Goal: Transaction & Acquisition: Purchase product/service

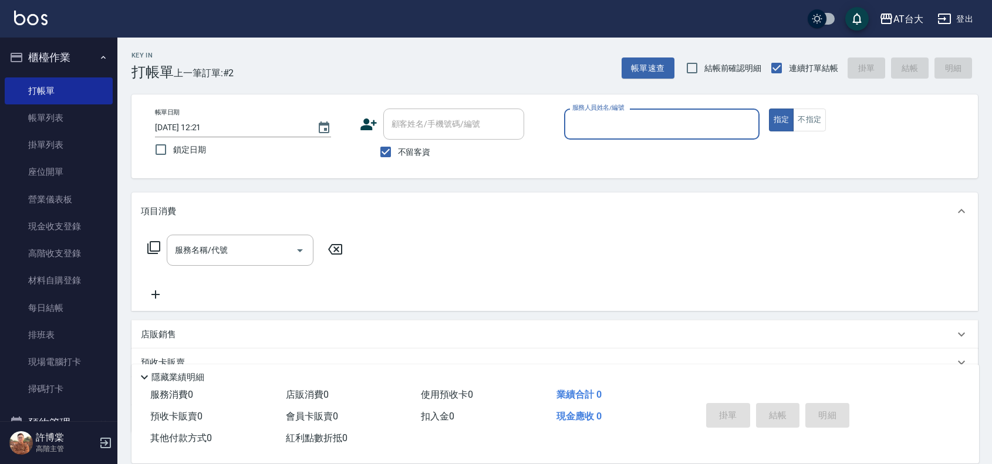
click at [667, 129] on input "服務人員姓名/編號" at bounding box center [661, 124] width 185 height 21
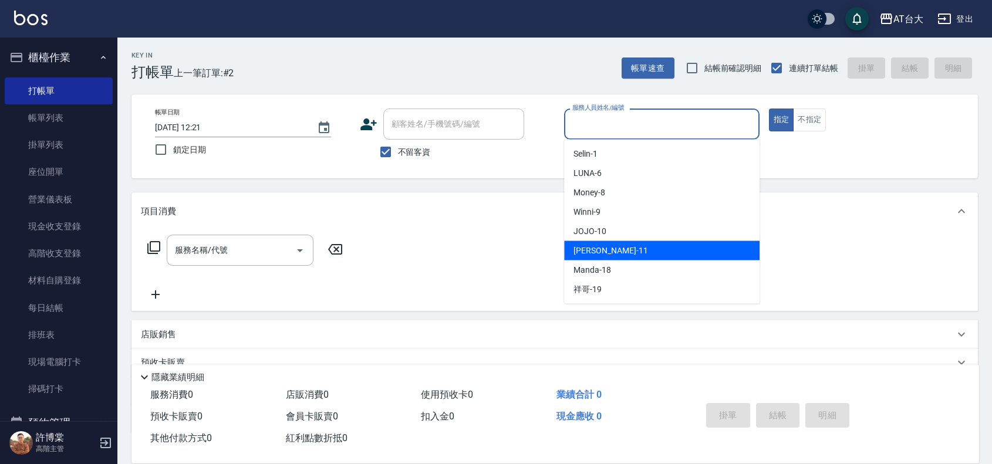
click at [632, 248] on div "[PERSON_NAME] -11" at bounding box center [661, 250] width 195 height 19
type input "[PERSON_NAME]-11"
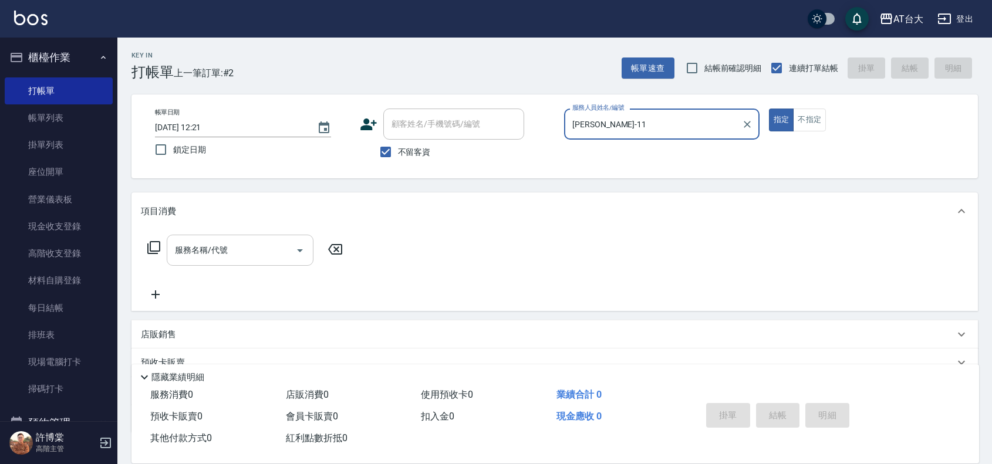
click at [257, 257] on input "服務名稱/代號" at bounding box center [231, 250] width 119 height 21
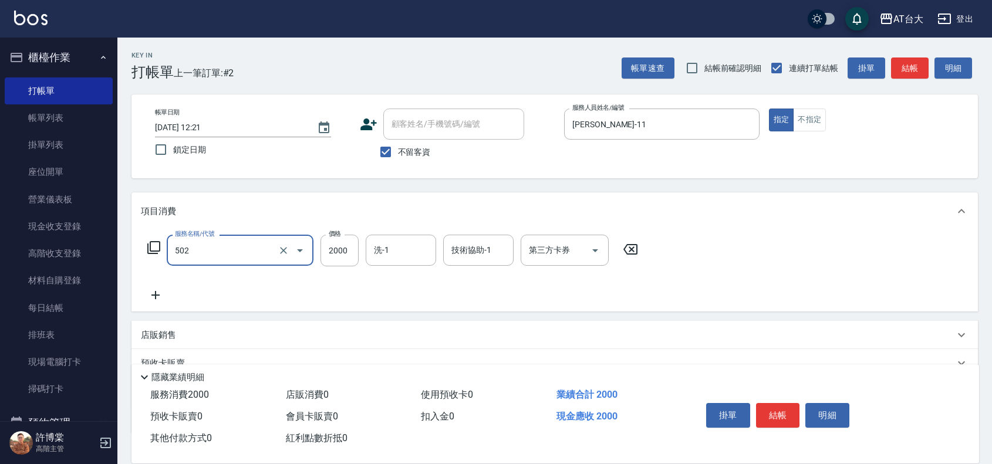
type input "染髮2000以上(502)"
type input "2699"
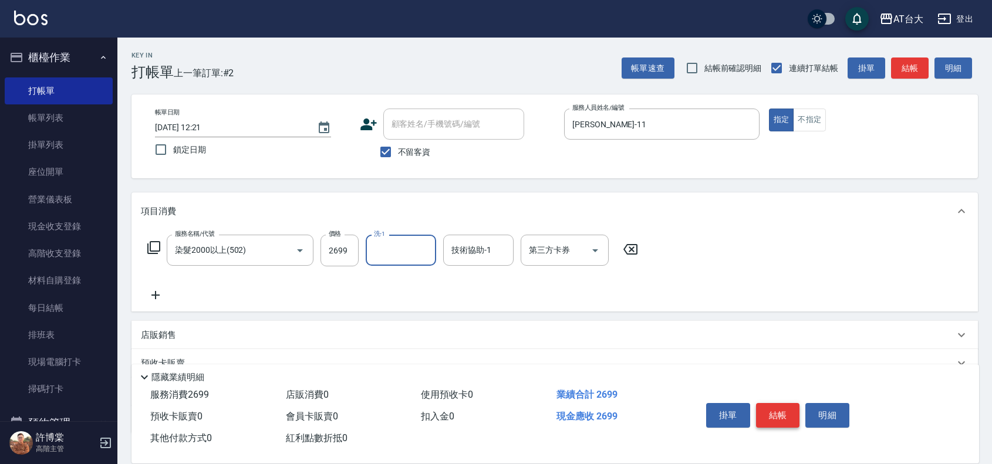
click at [787, 405] on button "結帳" at bounding box center [778, 415] width 44 height 25
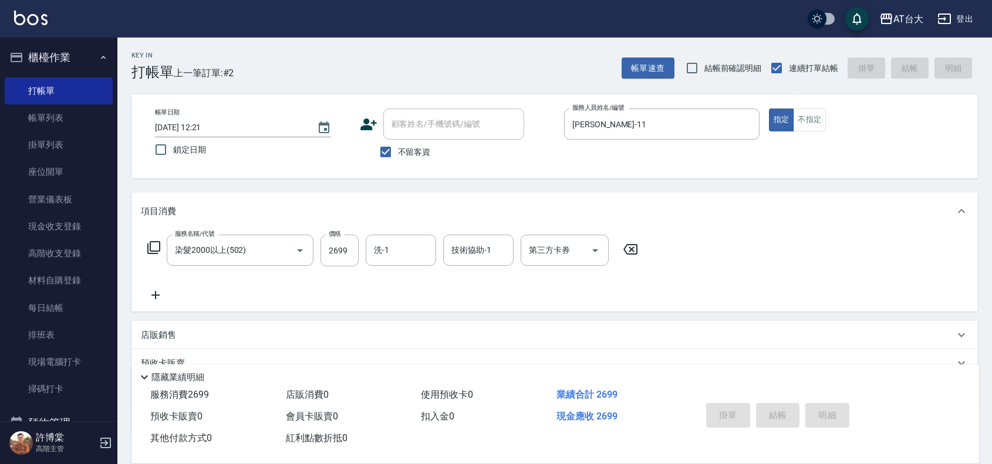
type input "[DATE] 12:56"
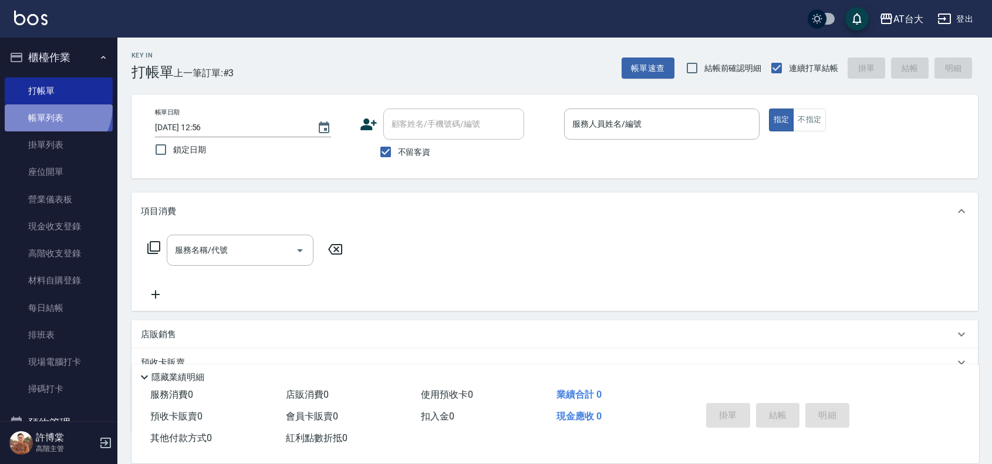
click at [49, 106] on link "帳單列表" at bounding box center [59, 117] width 108 height 27
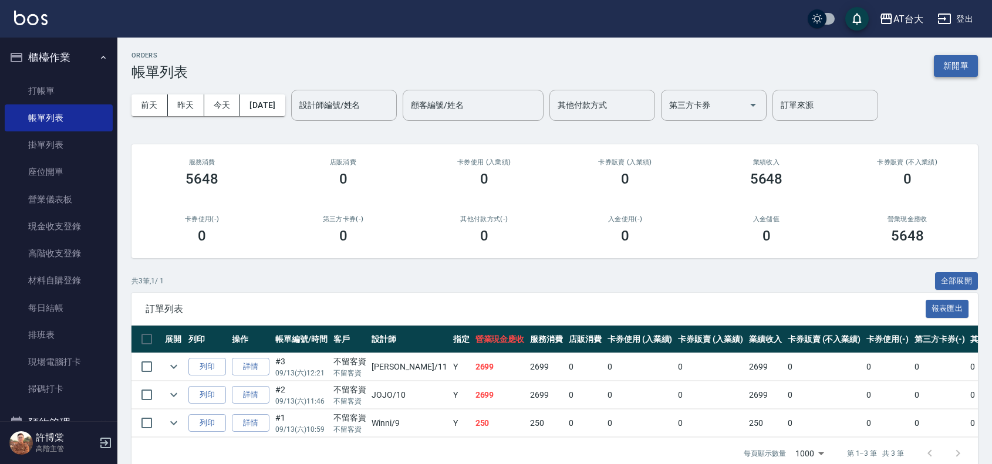
click at [962, 72] on button "新開單" at bounding box center [956, 66] width 44 height 22
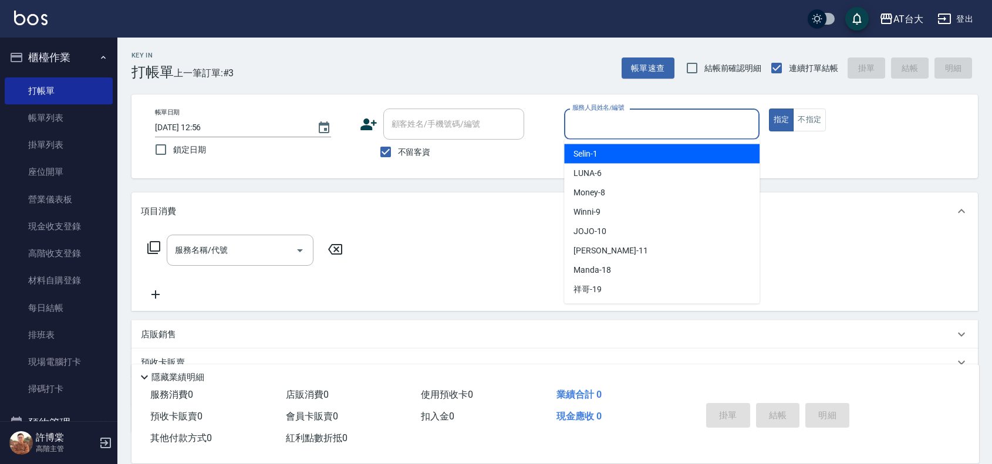
click at [694, 119] on input "服務人員姓名/編號" at bounding box center [661, 124] width 185 height 21
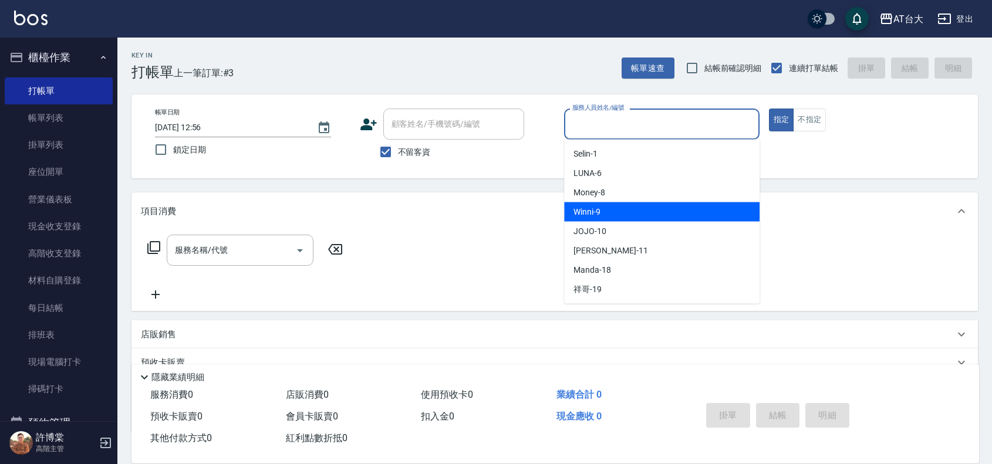
click at [679, 220] on div "Winni -9" at bounding box center [661, 212] width 195 height 19
type input "Winni-9"
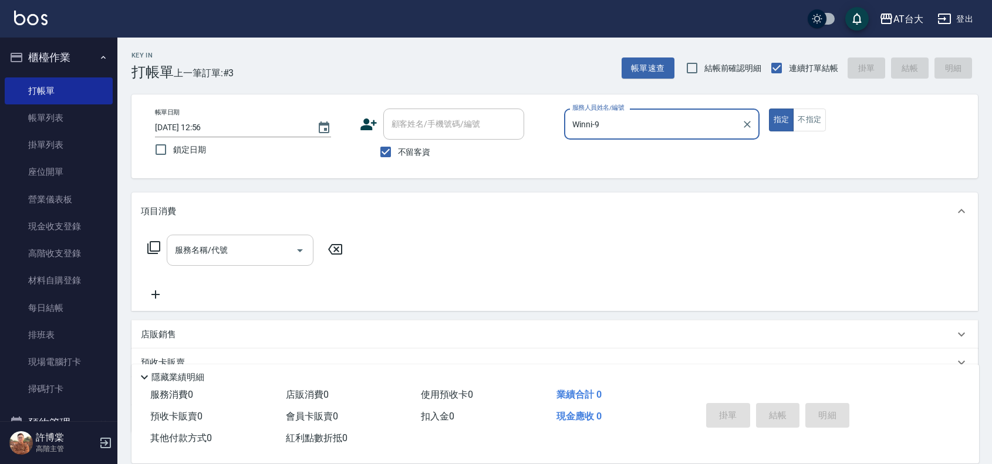
click at [231, 257] on input "服務名稱/代號" at bounding box center [231, 250] width 119 height 21
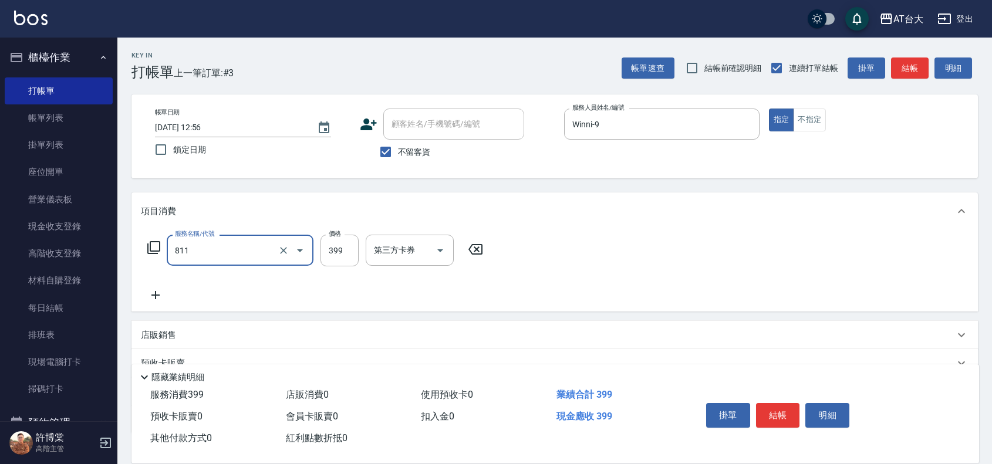
type input "洗+剪(811)"
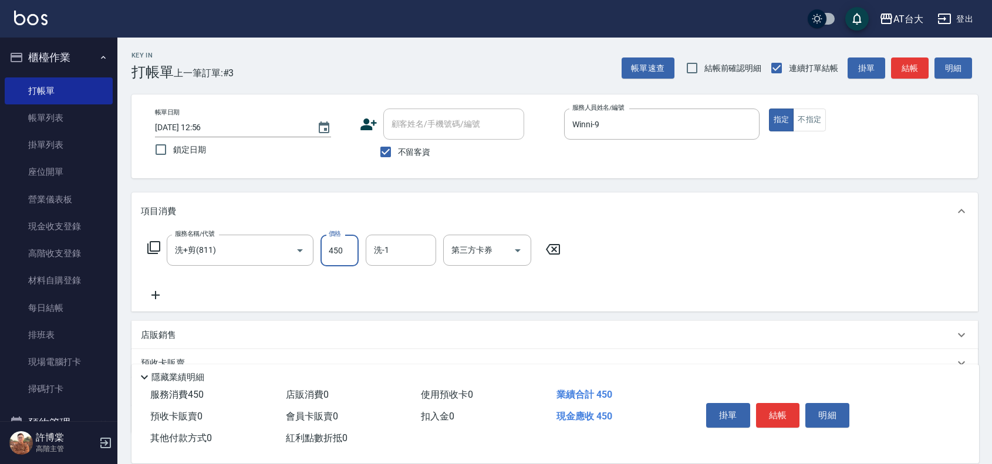
type input "450"
click at [198, 335] on div "店販銷售" at bounding box center [548, 335] width 814 height 12
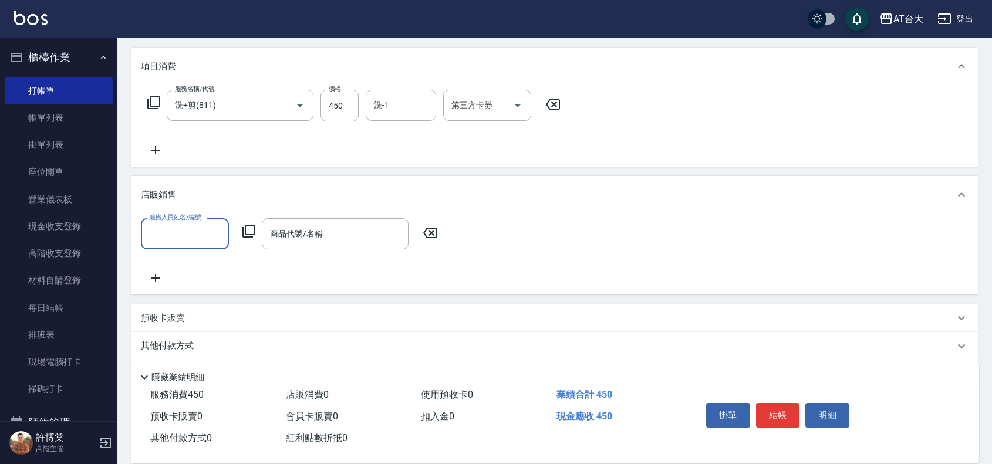
scroll to position [147, 0]
click at [145, 242] on div "服務人員姓名/編號" at bounding box center [185, 232] width 88 height 31
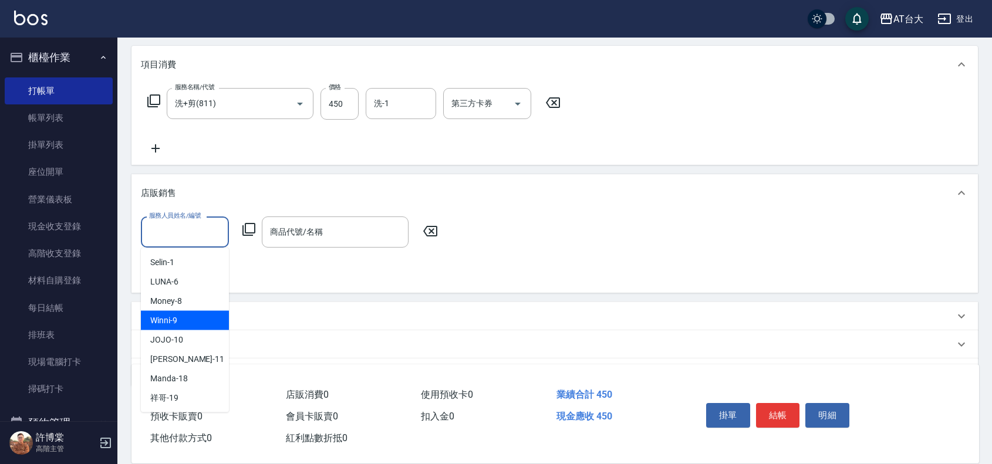
click at [209, 311] on div "Winni -9" at bounding box center [185, 320] width 88 height 19
type input "Winni-9"
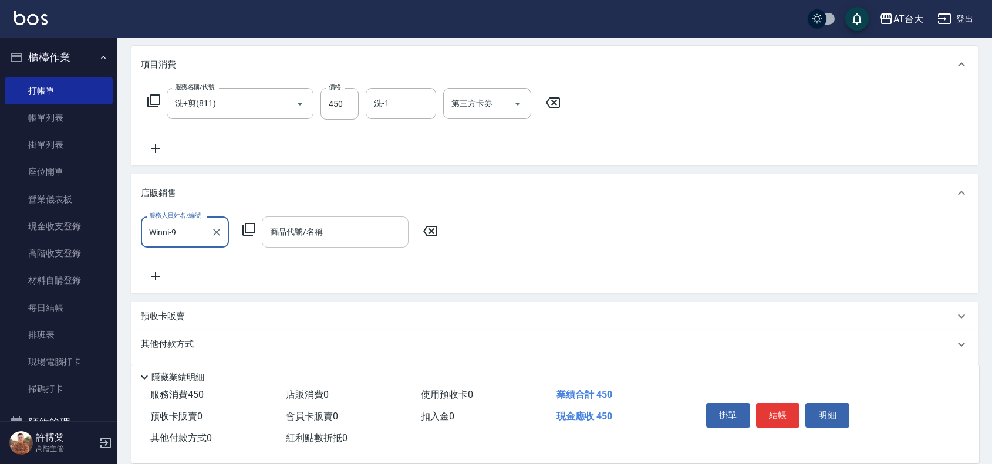
click at [296, 234] on div "商品代號/名稱 商品代號/名稱" at bounding box center [335, 232] width 147 height 31
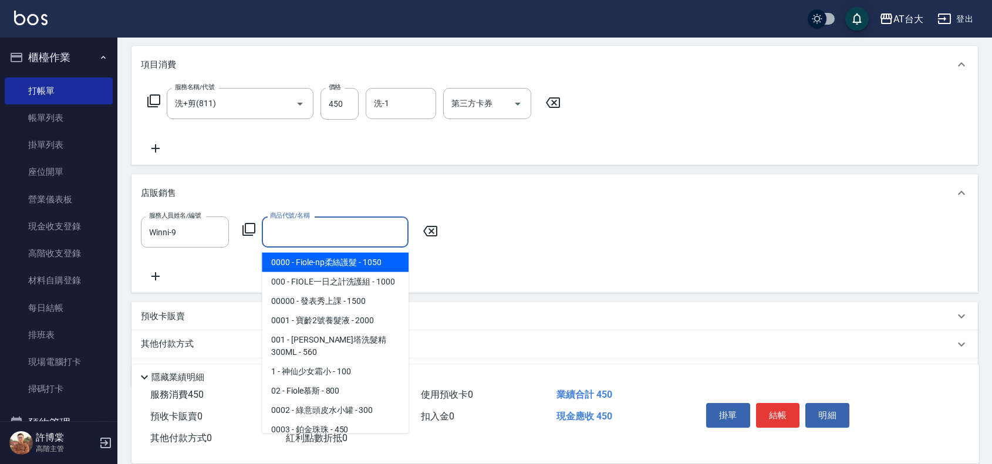
click at [248, 229] on icon at bounding box center [249, 229] width 14 height 14
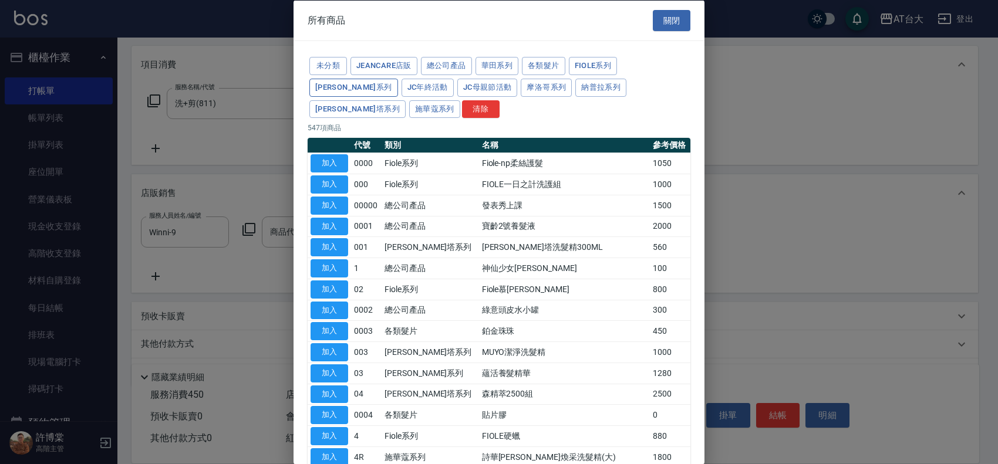
click at [398, 78] on button "[PERSON_NAME]系列" at bounding box center [353, 87] width 89 height 18
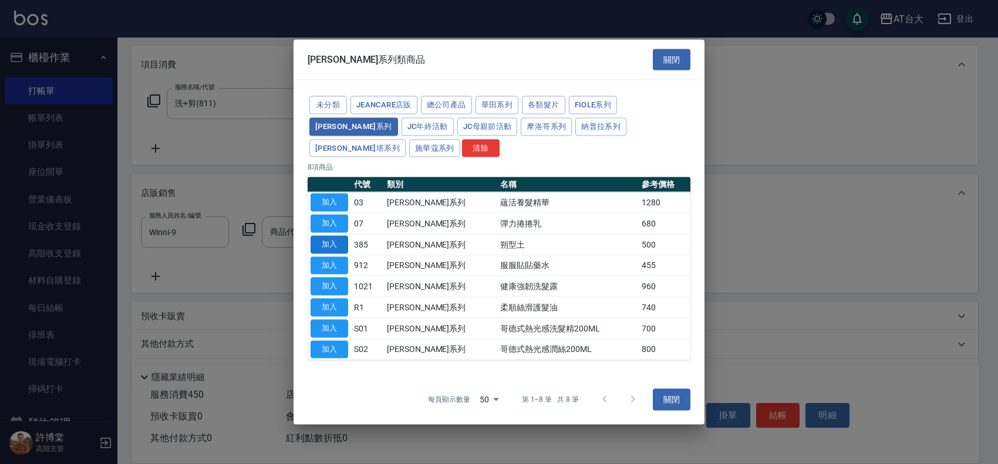
click at [342, 235] on button "加入" at bounding box center [330, 244] width 38 height 18
type input "朔型土"
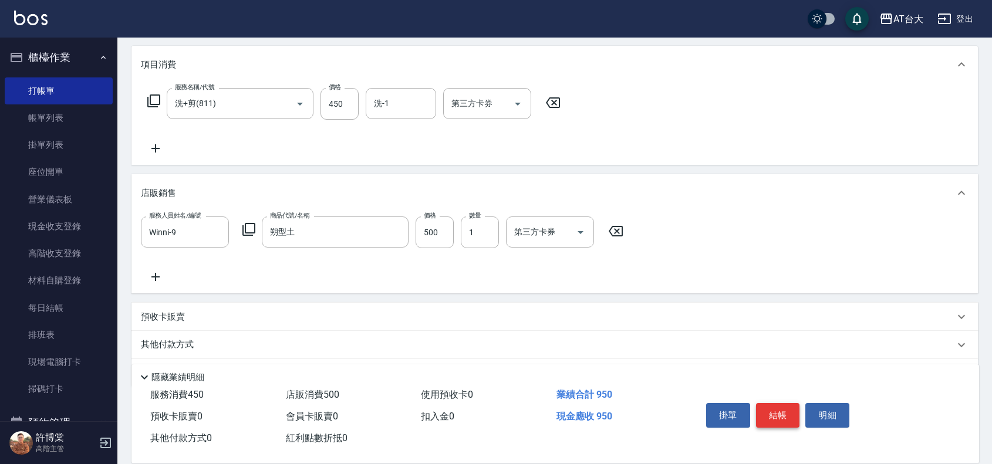
click at [776, 417] on button "結帳" at bounding box center [778, 415] width 44 height 25
type input "[DATE] 13:01"
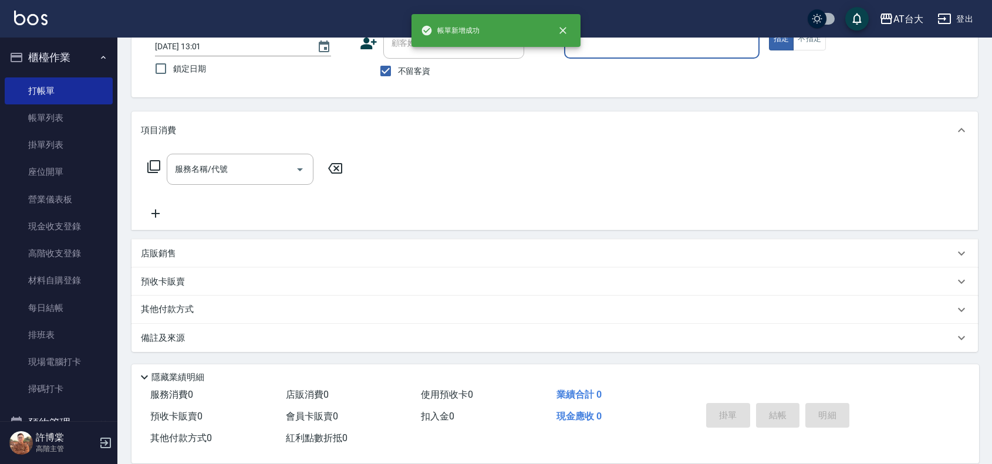
scroll to position [0, 0]
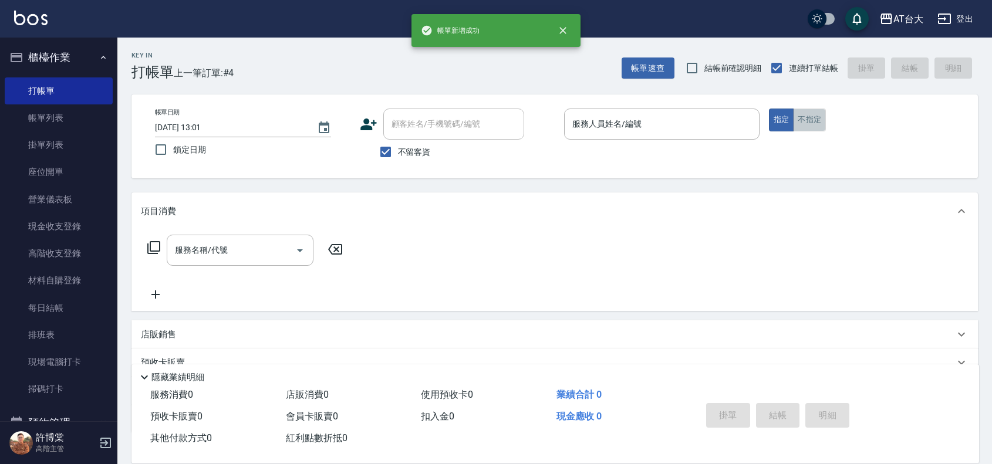
click at [804, 124] on button "不指定" at bounding box center [809, 120] width 33 height 23
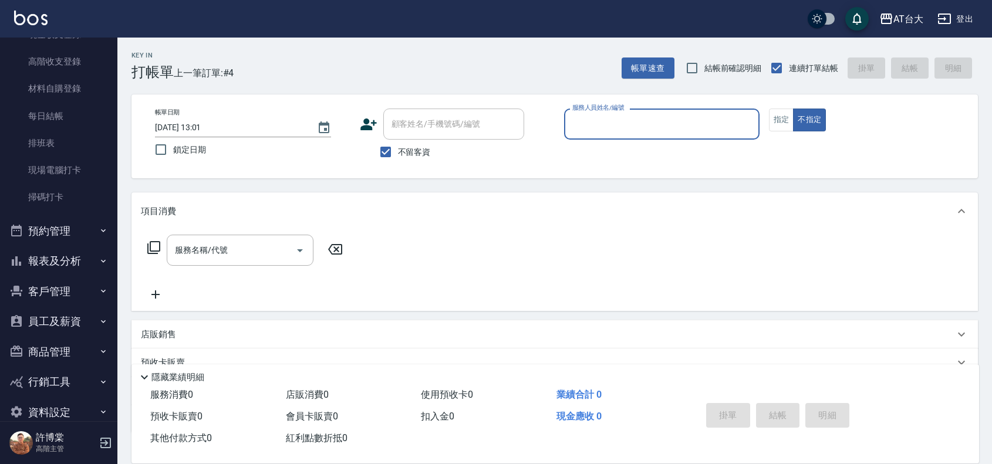
scroll to position [212, 0]
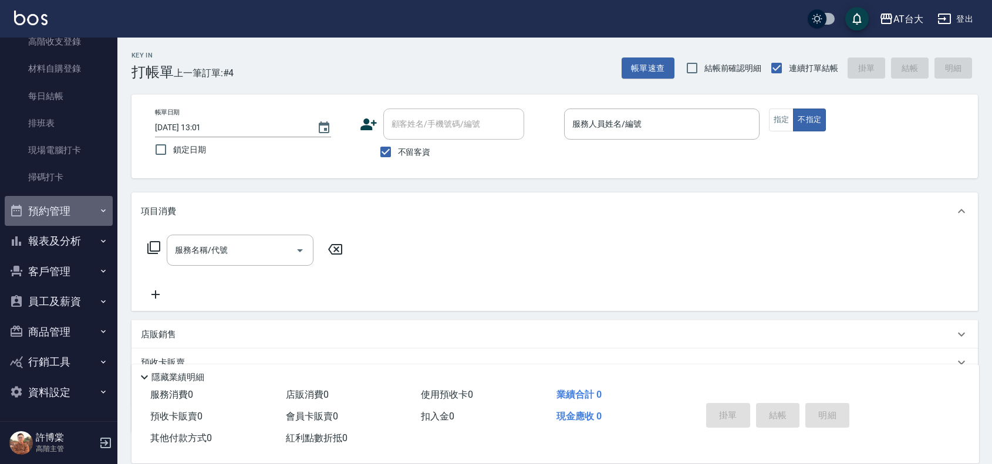
click at [76, 213] on button "預約管理" at bounding box center [59, 211] width 108 height 31
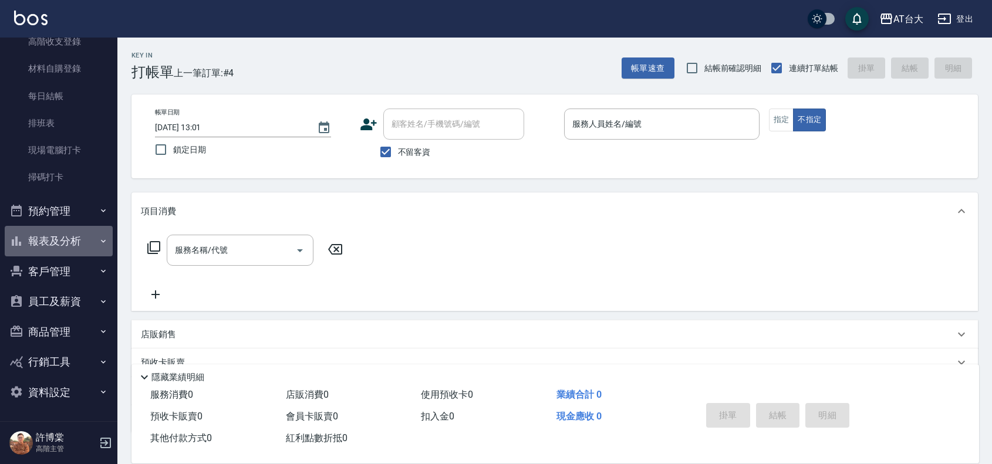
click at [71, 241] on button "報表及分析" at bounding box center [59, 241] width 108 height 31
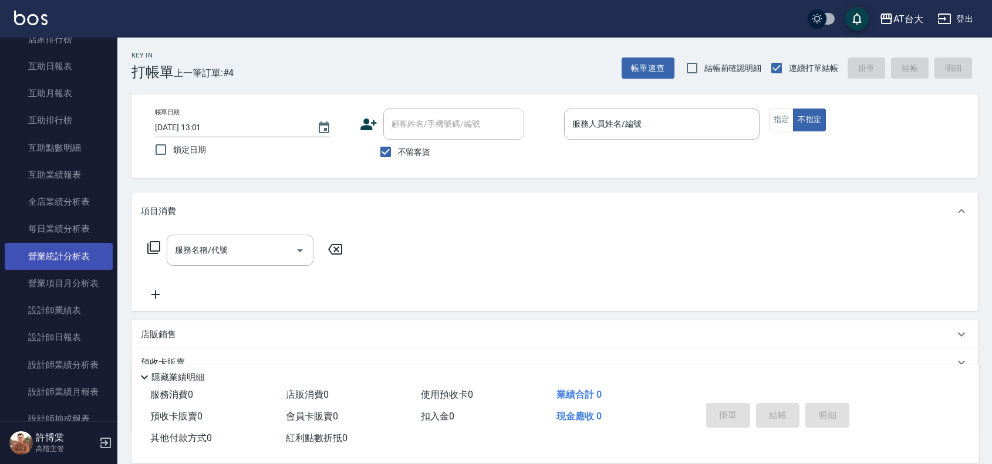
scroll to position [579, 0]
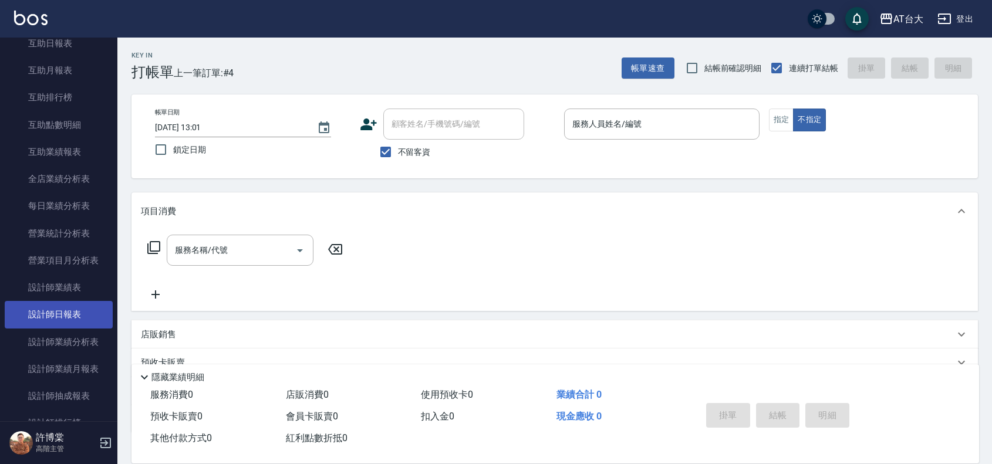
click at [80, 312] on link "設計師日報表" at bounding box center [59, 314] width 108 height 27
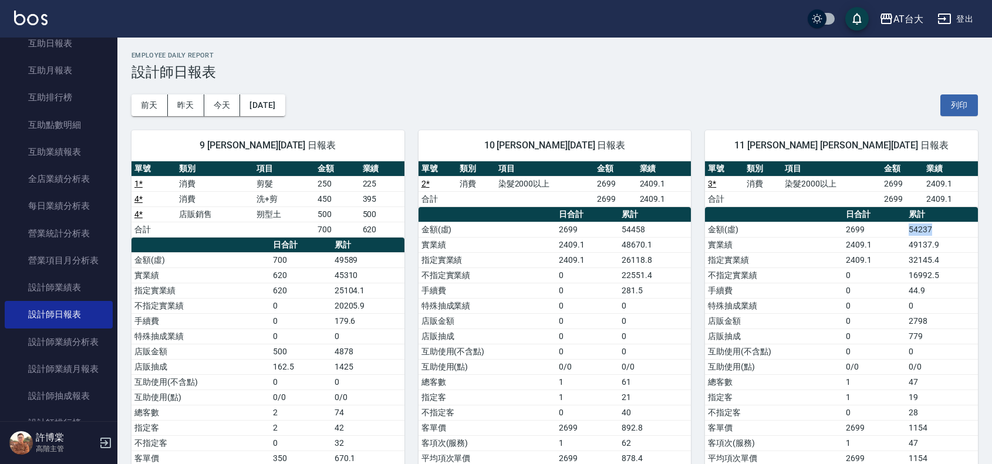
drag, startPoint x: 952, startPoint y: 230, endPoint x: 878, endPoint y: 228, distance: 74.0
click at [878, 228] on tr "金額(虛) 2699 54237" at bounding box center [841, 229] width 273 height 15
drag, startPoint x: 899, startPoint y: 250, endPoint x: 416, endPoint y: 7, distance: 541.3
click at [899, 249] on td "2409.1" at bounding box center [874, 244] width 63 height 15
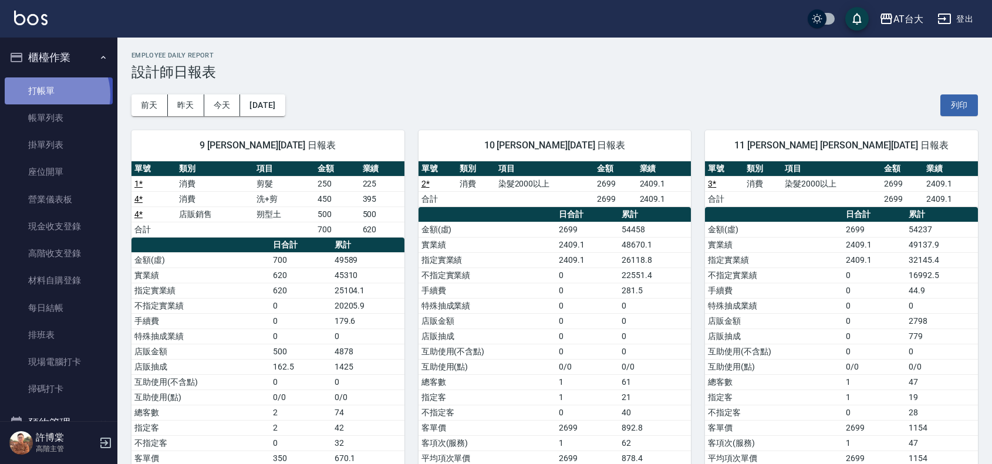
click at [48, 95] on link "打帳單" at bounding box center [59, 90] width 108 height 27
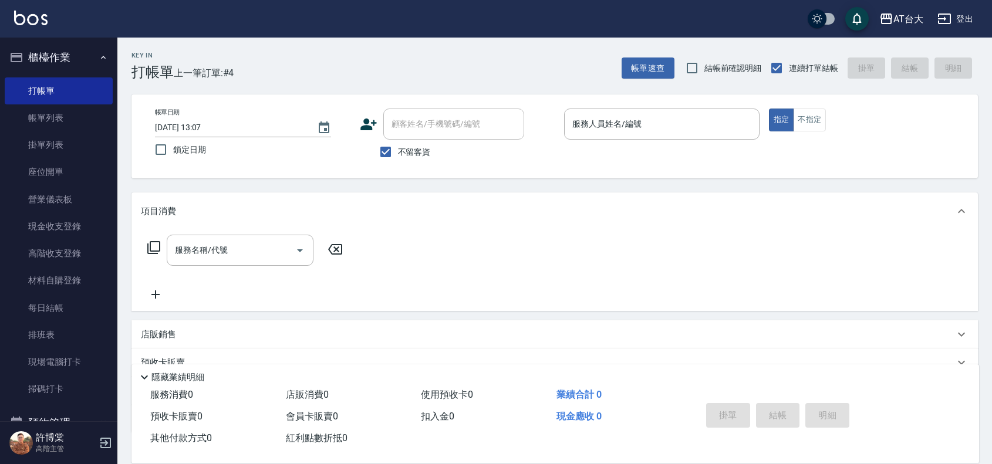
click at [817, 132] on div "帳單日期 [DATE] 13:07 鎖定日期 顧客姓名/手機號碼/編號 顧客姓名/手機號碼/編號 不留客資 服務人員姓名/編號 服務人員姓名/編號 指定 不指定" at bounding box center [555, 137] width 818 height 56
click at [817, 122] on button "不指定" at bounding box center [809, 120] width 33 height 23
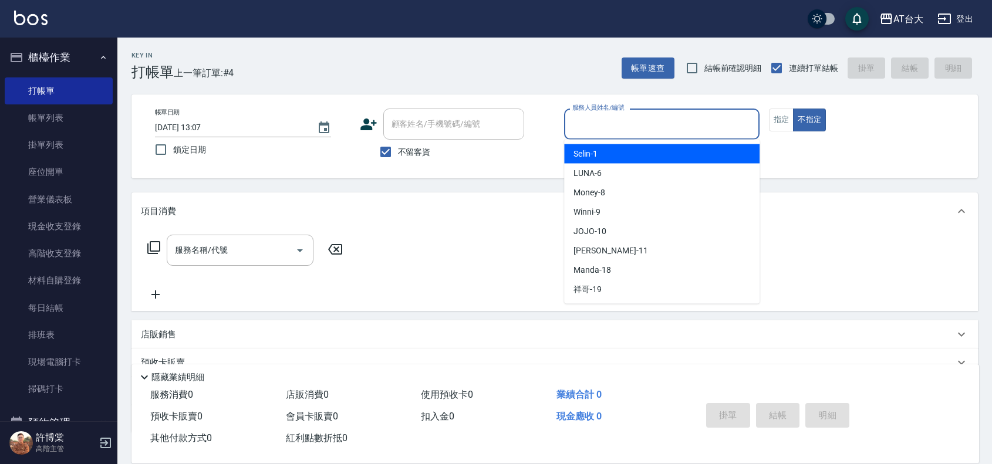
click at [706, 128] on input "服務人員姓名/編號" at bounding box center [661, 124] width 185 height 21
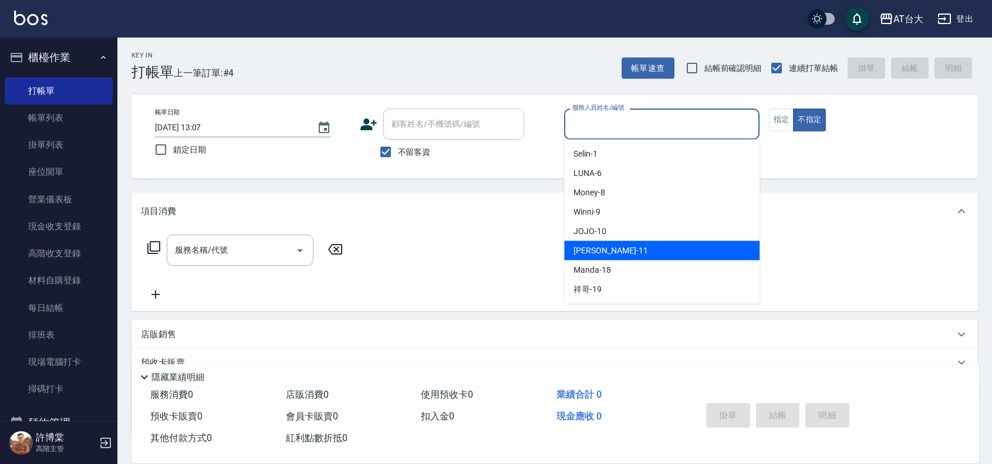
drag, startPoint x: 640, startPoint y: 250, endPoint x: 618, endPoint y: 251, distance: 22.3
click at [638, 250] on div "[PERSON_NAME] -11" at bounding box center [661, 250] width 195 height 19
type input "[PERSON_NAME]-11"
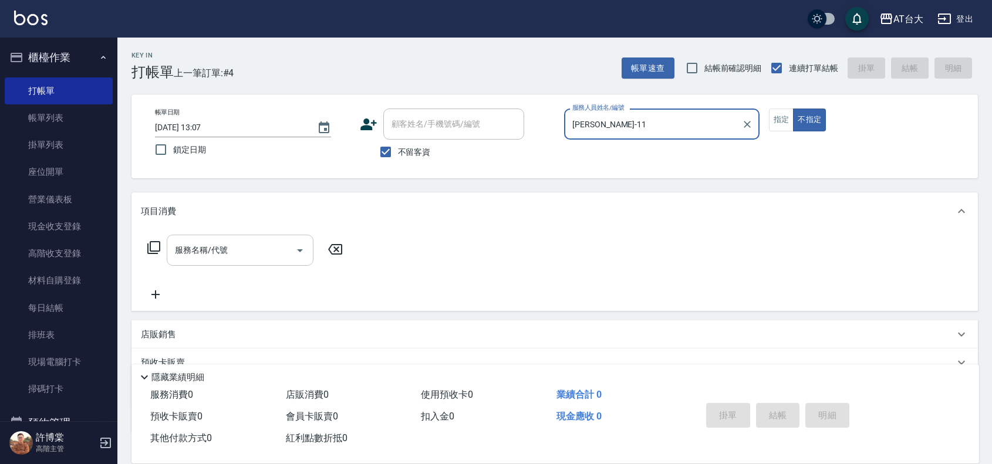
click at [207, 261] on div "服務名稱/代號" at bounding box center [240, 250] width 147 height 31
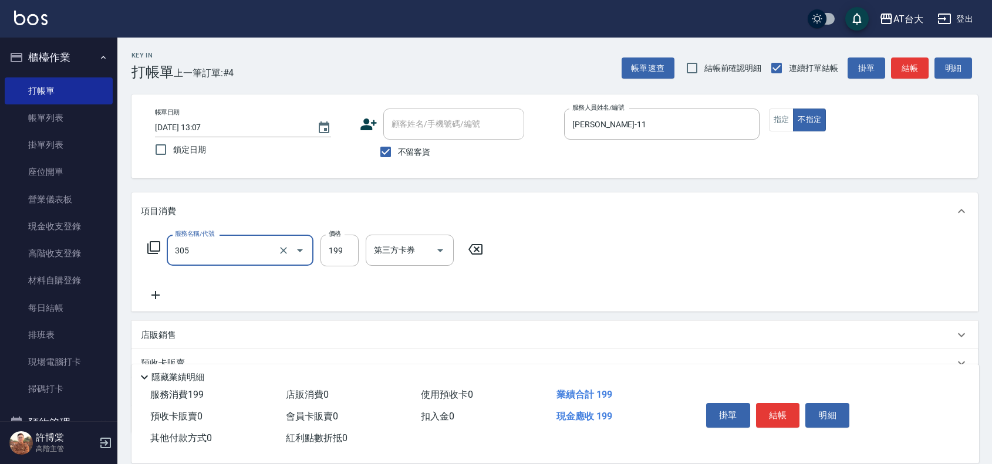
type input "剪髮(305)"
type input "100"
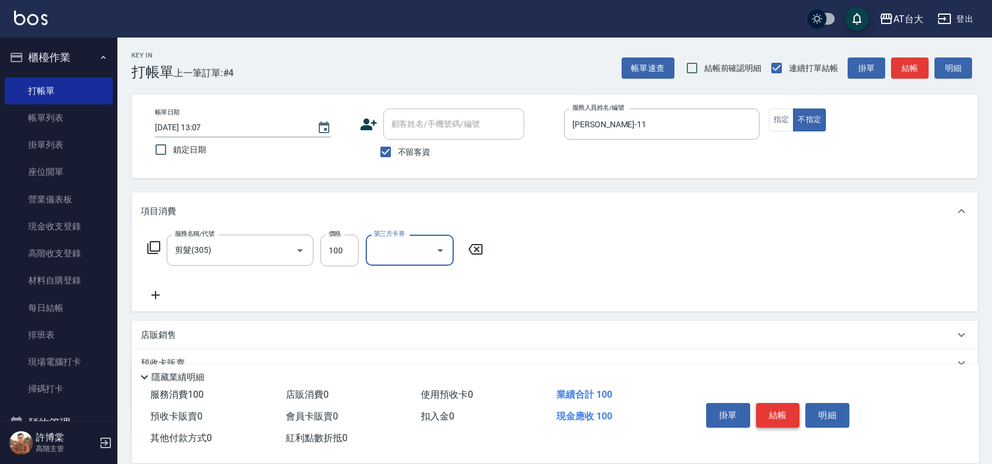
click at [780, 413] on button "結帳" at bounding box center [778, 415] width 44 height 25
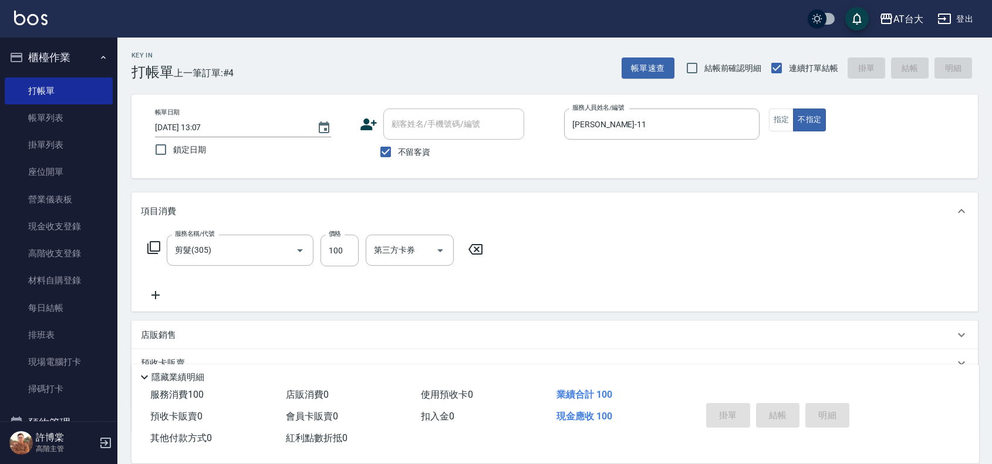
type input "[DATE] 13:14"
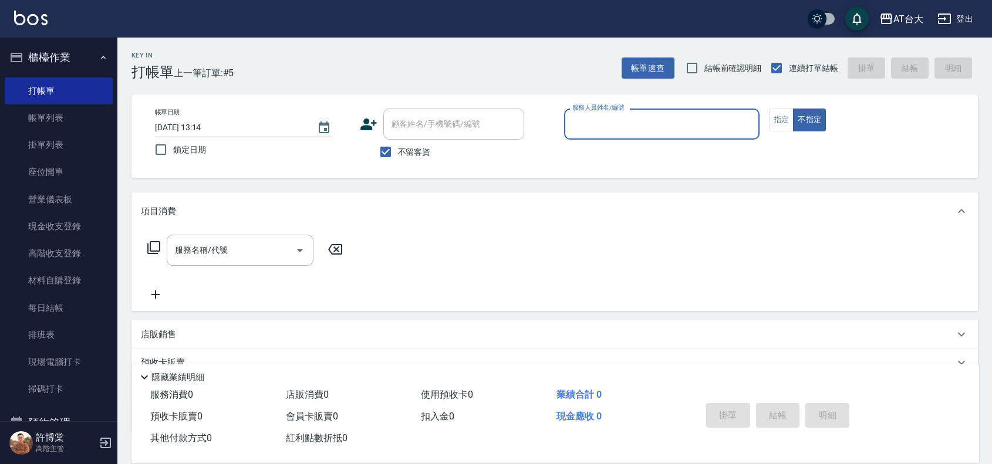
click at [650, 146] on p at bounding box center [661, 146] width 195 height 12
click at [629, 103] on div "帳單日期 [DATE] 13:14 鎖定日期 顧客姓名/手機號碼/編號 顧客姓名/手機號碼/編號 不留客資 服務人員姓名/編號 服務人員姓名/編號 指定 不指定" at bounding box center [554, 137] width 847 height 84
click at [627, 115] on div "服務人員姓名/編號 服務人員姓名/編號" at bounding box center [661, 124] width 195 height 31
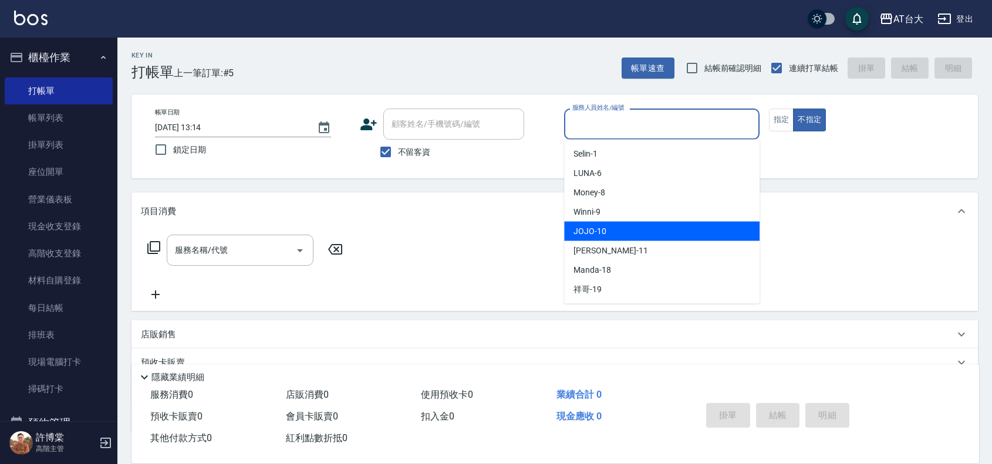
click at [641, 225] on div "JOJO -10" at bounding box center [661, 231] width 195 height 19
type input "JOJO-10"
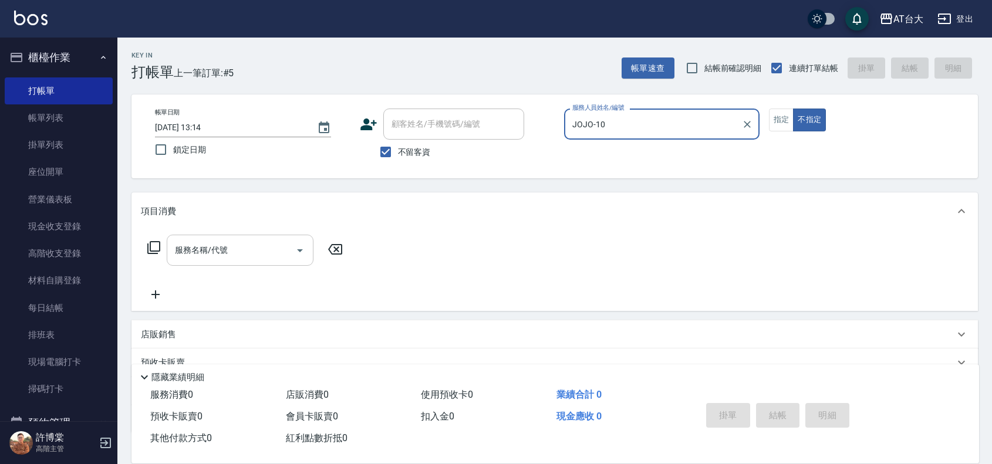
click at [264, 247] on input "服務名稱/代號" at bounding box center [231, 250] width 119 height 21
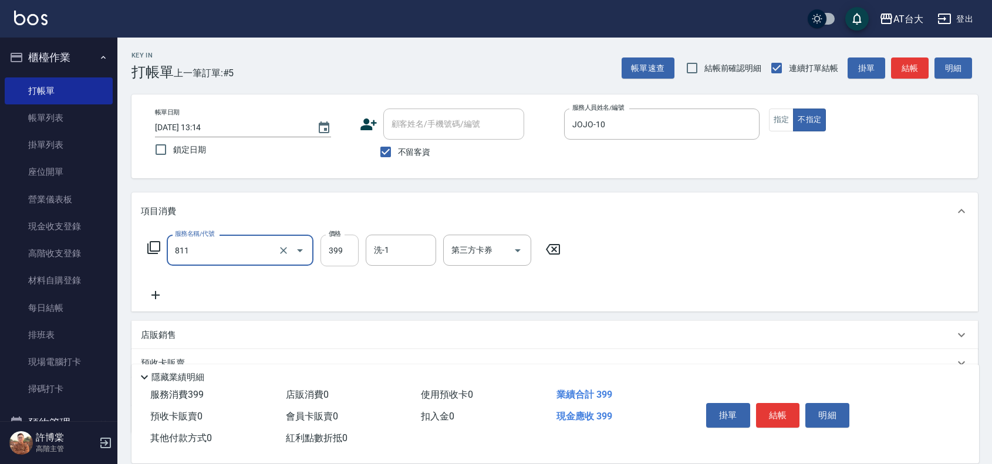
type input "洗+剪(811)"
click at [343, 251] on input "399" at bounding box center [340, 251] width 38 height 32
type input "450"
click at [774, 415] on button "結帳" at bounding box center [778, 415] width 44 height 25
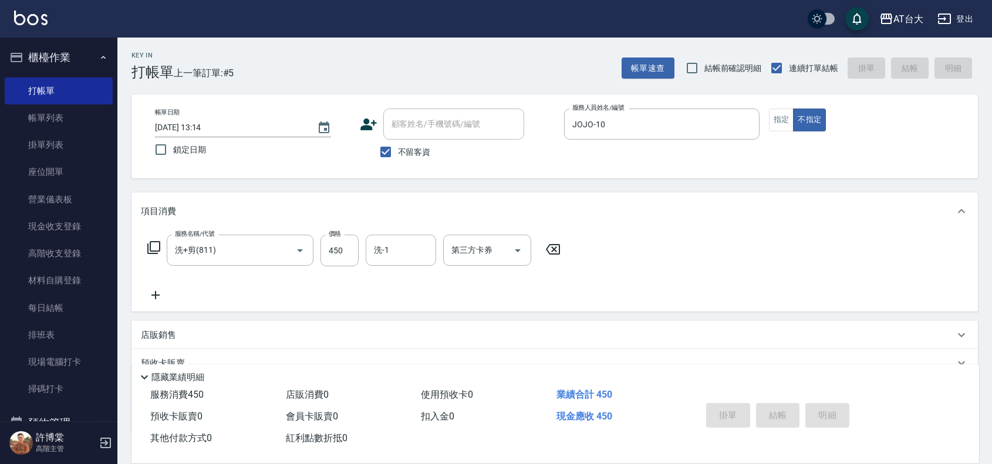
type input "[DATE] 13:27"
